Goal: Task Accomplishment & Management: Use online tool/utility

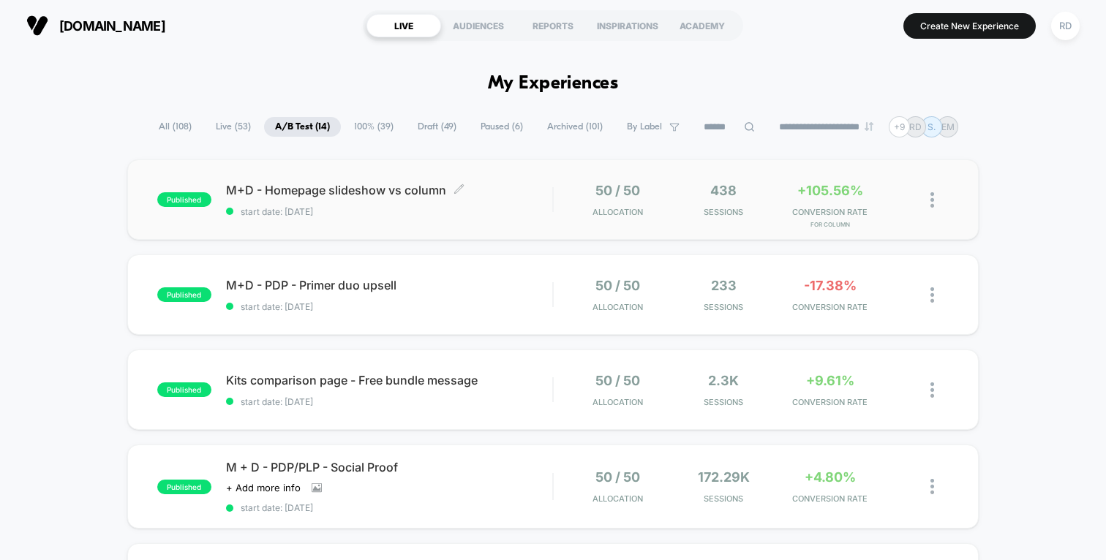
click at [417, 189] on span "M+D - Homepage slideshow vs column Click to edit experience details" at bounding box center [389, 190] width 326 height 15
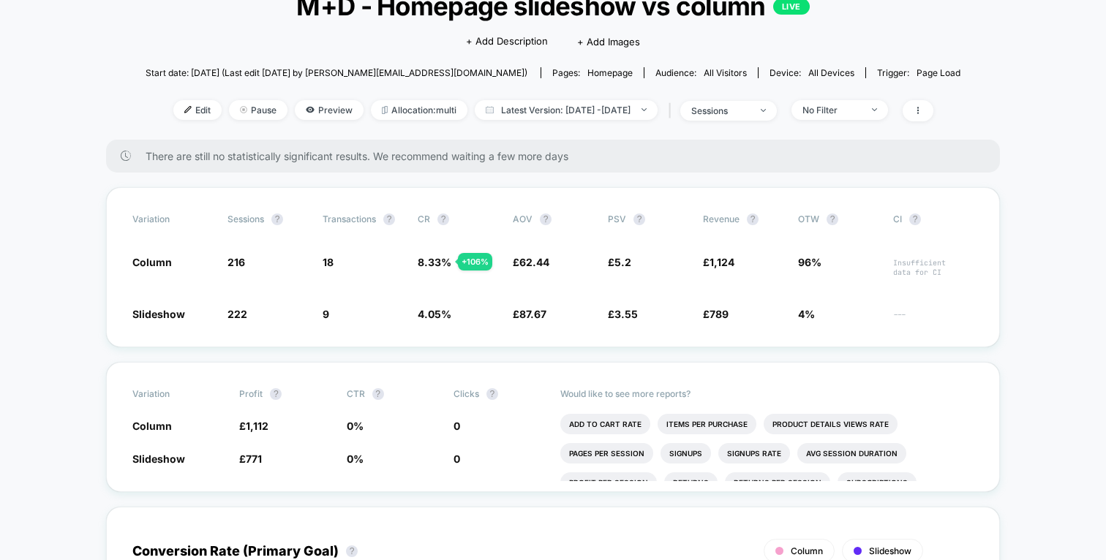
scroll to position [78, 0]
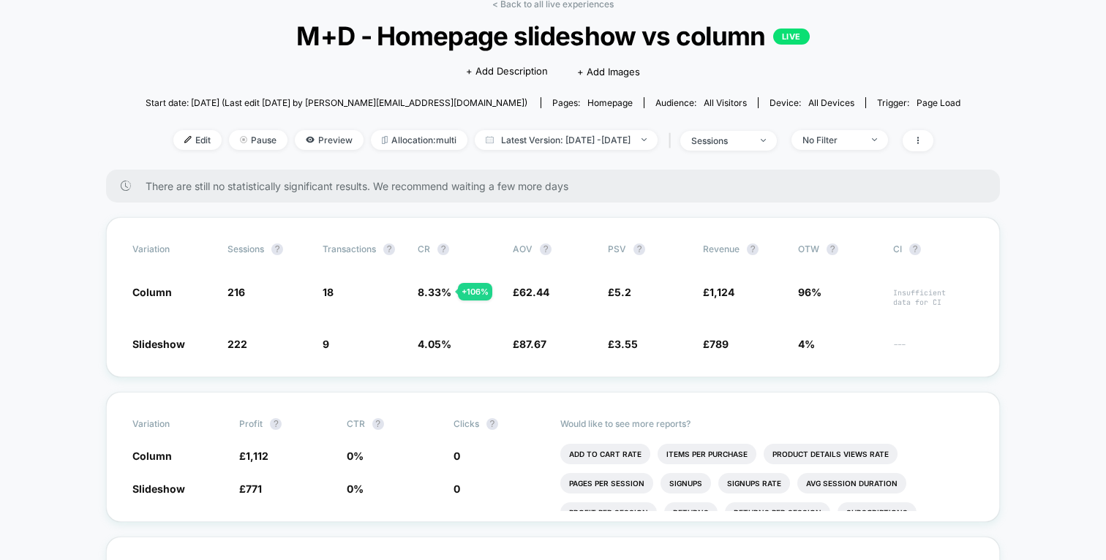
click at [776, 130] on div "| sessions" at bounding box center [721, 140] width 112 height 21
click at [749, 140] on div "sessions" at bounding box center [720, 140] width 58 height 11
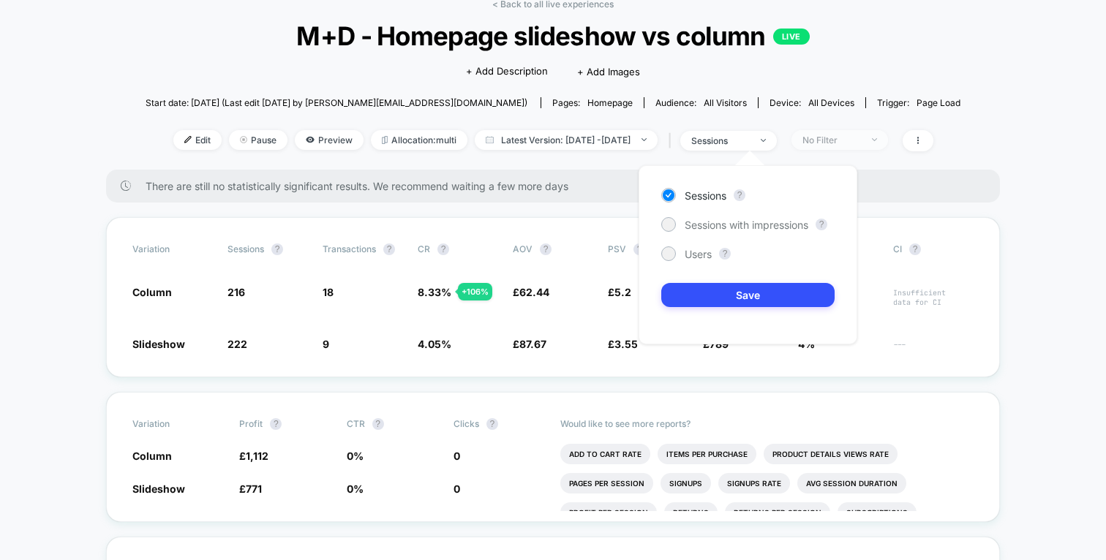
click at [875, 145] on span "No Filter" at bounding box center [839, 140] width 97 height 20
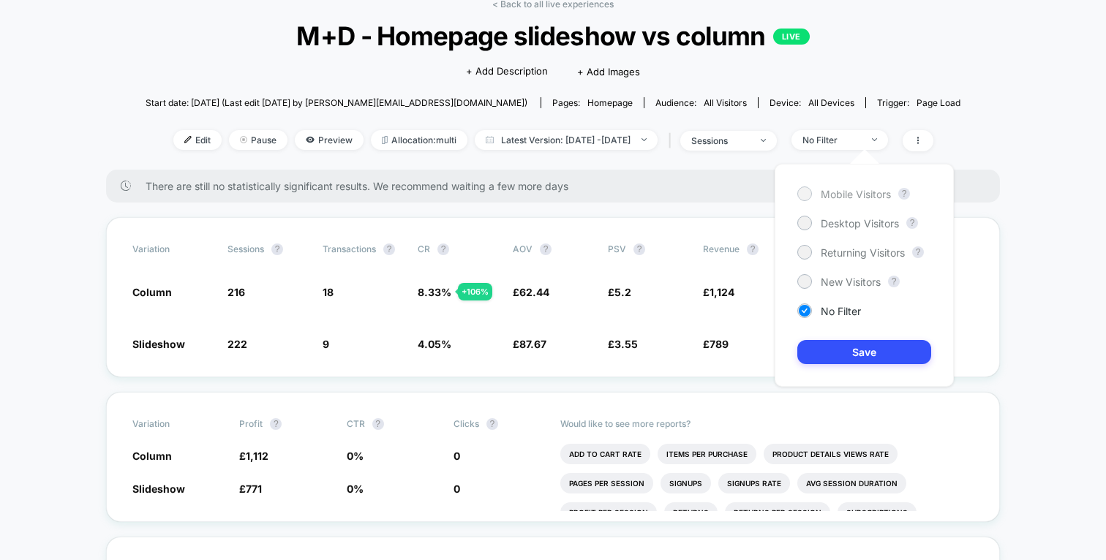
click at [869, 200] on div "Mobile Visitors" at bounding box center [844, 193] width 94 height 15
click at [858, 345] on button "Save" at bounding box center [864, 352] width 134 height 24
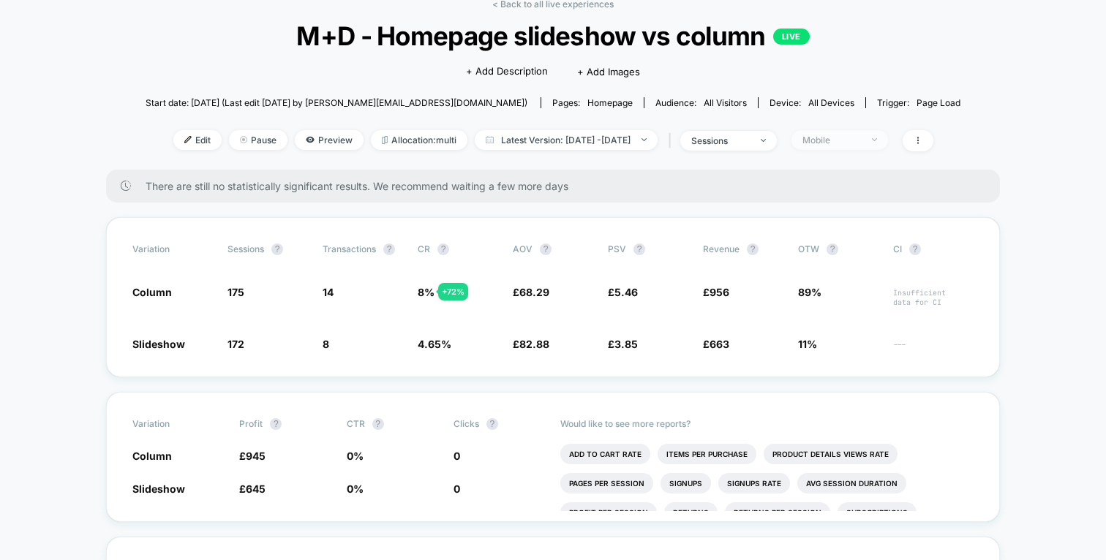
click at [861, 135] on div "Mobile" at bounding box center [831, 140] width 58 height 11
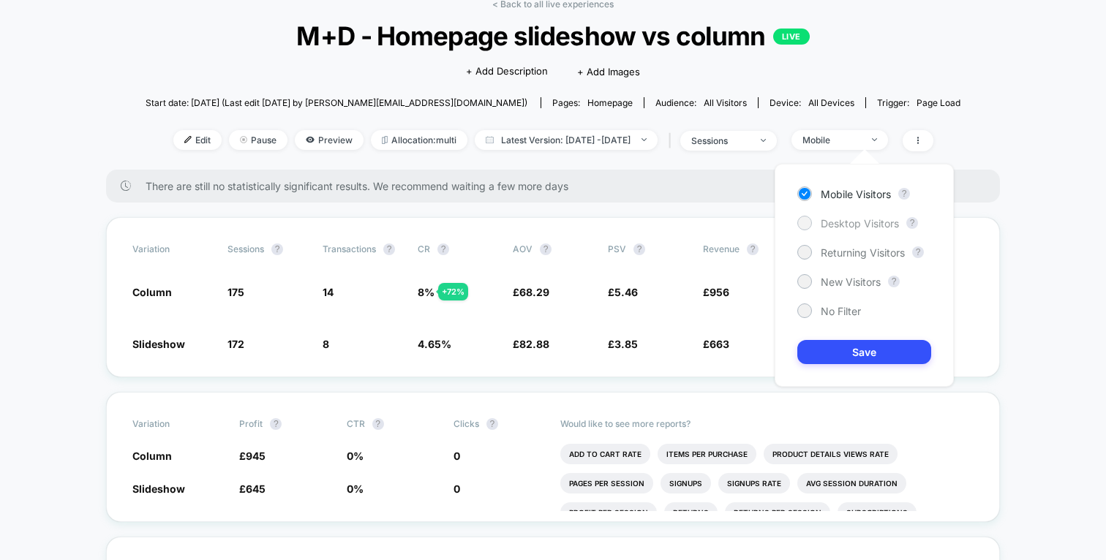
click at [855, 219] on span "Desktop Visitors" at bounding box center [859, 223] width 78 height 12
click at [857, 339] on div "Mobile Visitors ? Desktop Visitors ? Returning Visitors ? New Visitors ? No Fil…" at bounding box center [863, 275] width 179 height 223
click at [864, 349] on button "Save" at bounding box center [864, 352] width 134 height 24
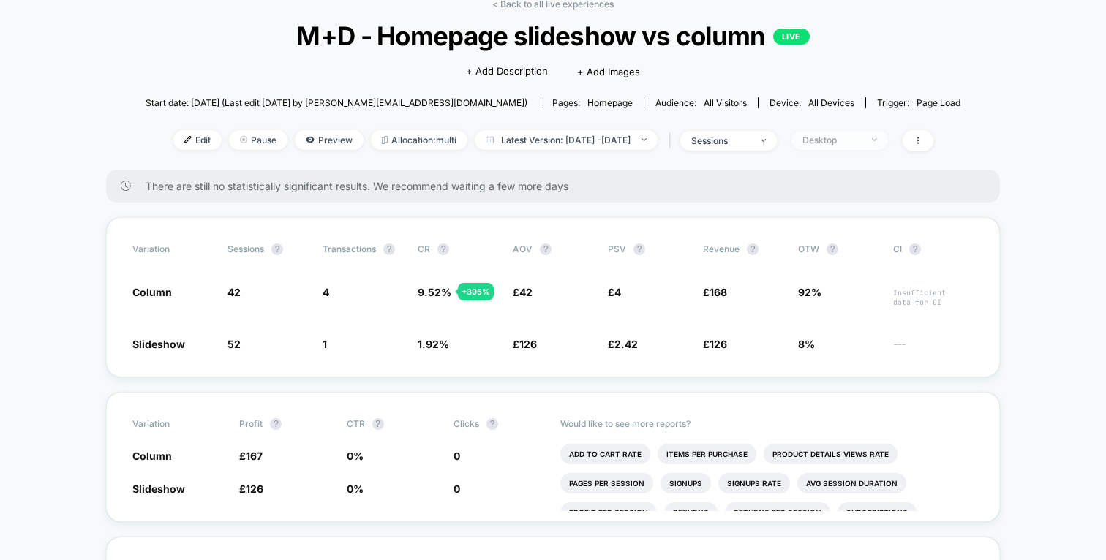
click at [881, 145] on span "Desktop" at bounding box center [839, 140] width 97 height 20
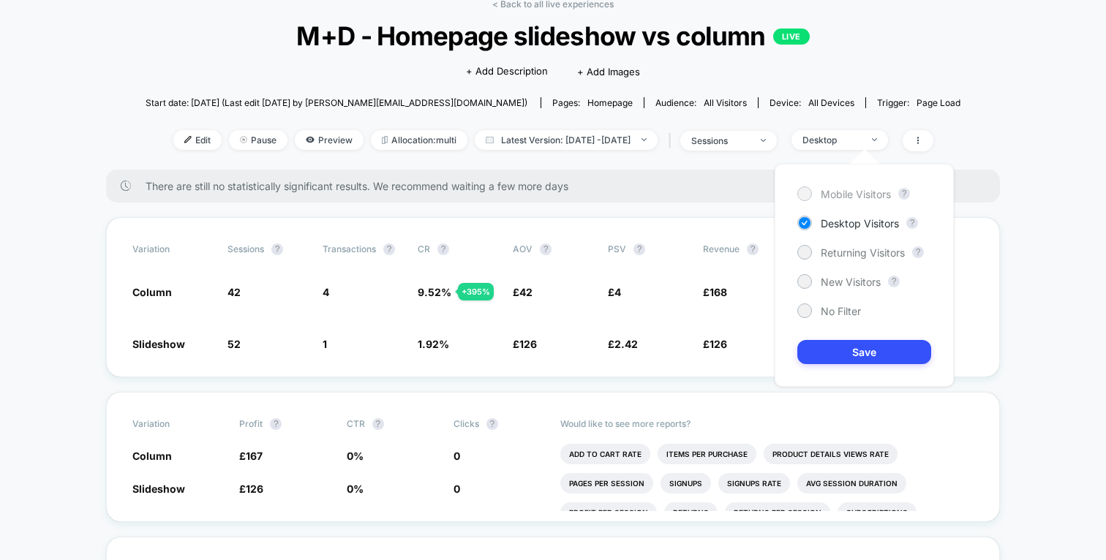
click at [850, 190] on span "Mobile Visitors" at bounding box center [855, 194] width 70 height 12
click at [867, 357] on button "Save" at bounding box center [864, 352] width 134 height 24
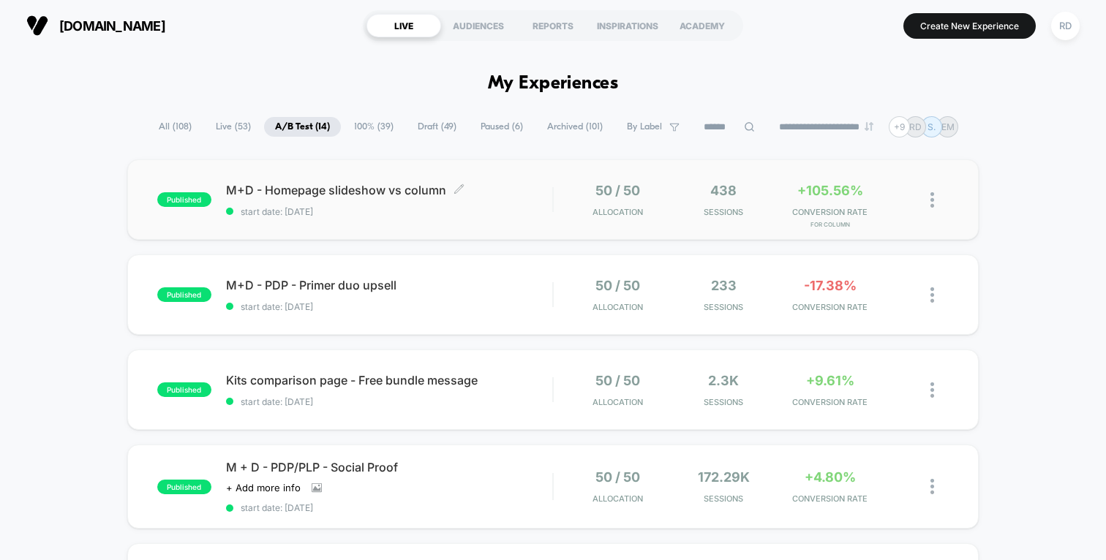
click at [382, 189] on span "M+D - Homepage slideshow vs column Click to edit experience details" at bounding box center [389, 190] width 326 height 15
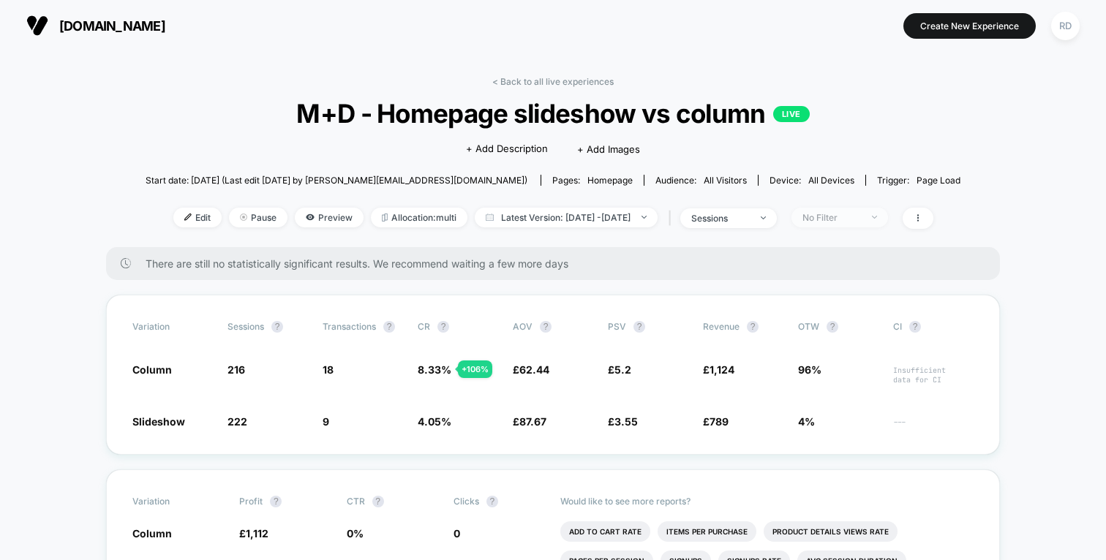
click at [861, 219] on div "No Filter" at bounding box center [831, 217] width 58 height 11
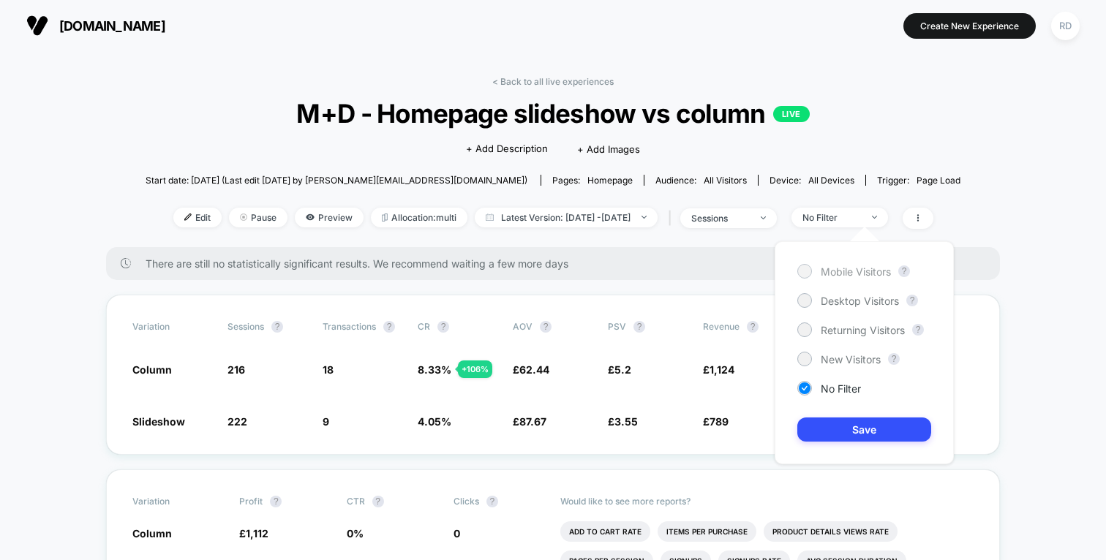
click at [857, 268] on span "Mobile Visitors" at bounding box center [855, 271] width 70 height 12
click at [862, 426] on button "Save" at bounding box center [864, 429] width 134 height 24
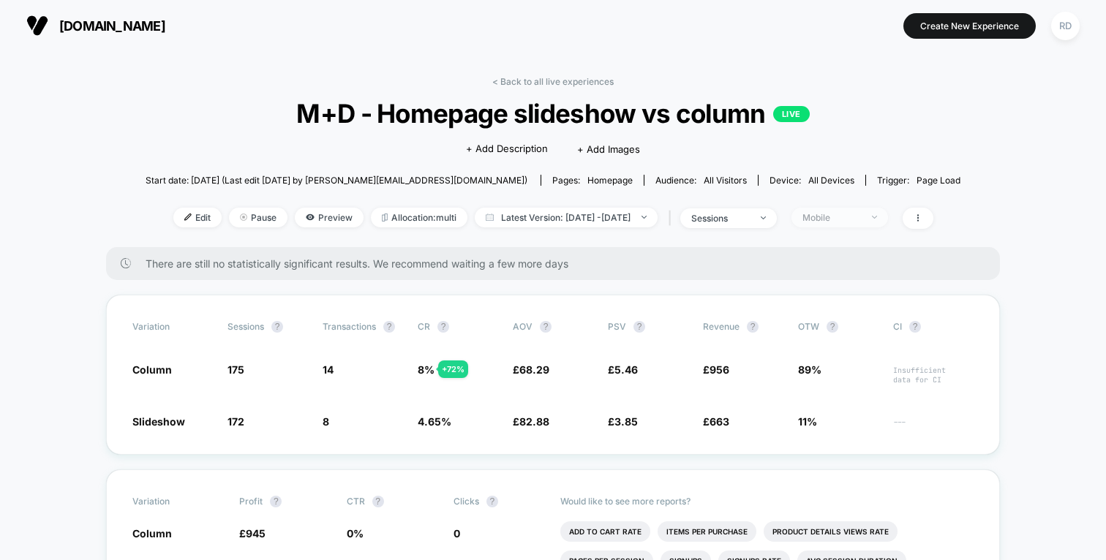
click at [861, 221] on div "Mobile" at bounding box center [831, 217] width 58 height 11
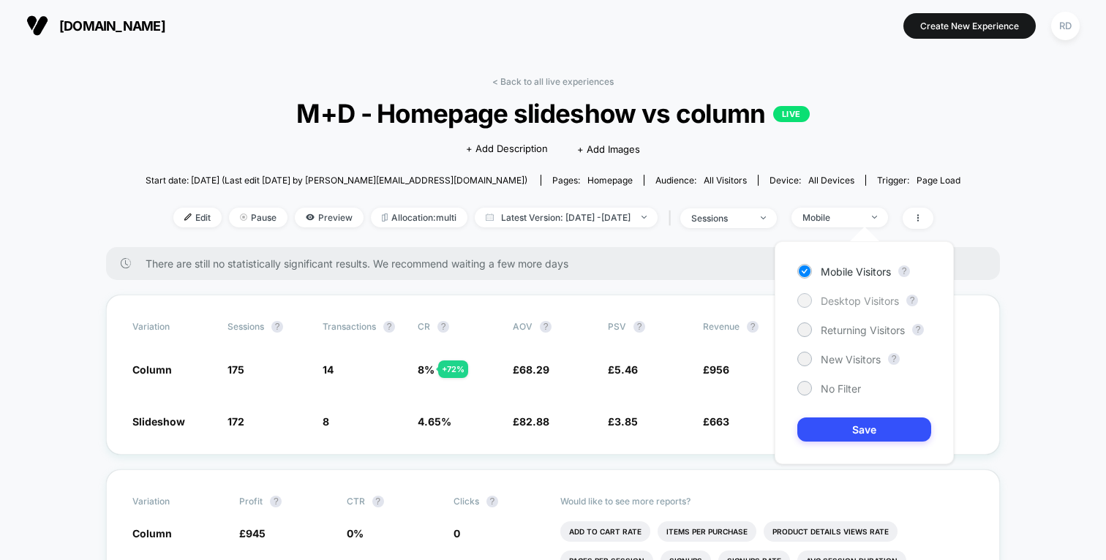
click at [853, 298] on span "Desktop Visitors" at bounding box center [859, 301] width 78 height 12
click at [872, 423] on button "Save" at bounding box center [864, 429] width 134 height 24
